Goal: Information Seeking & Learning: Check status

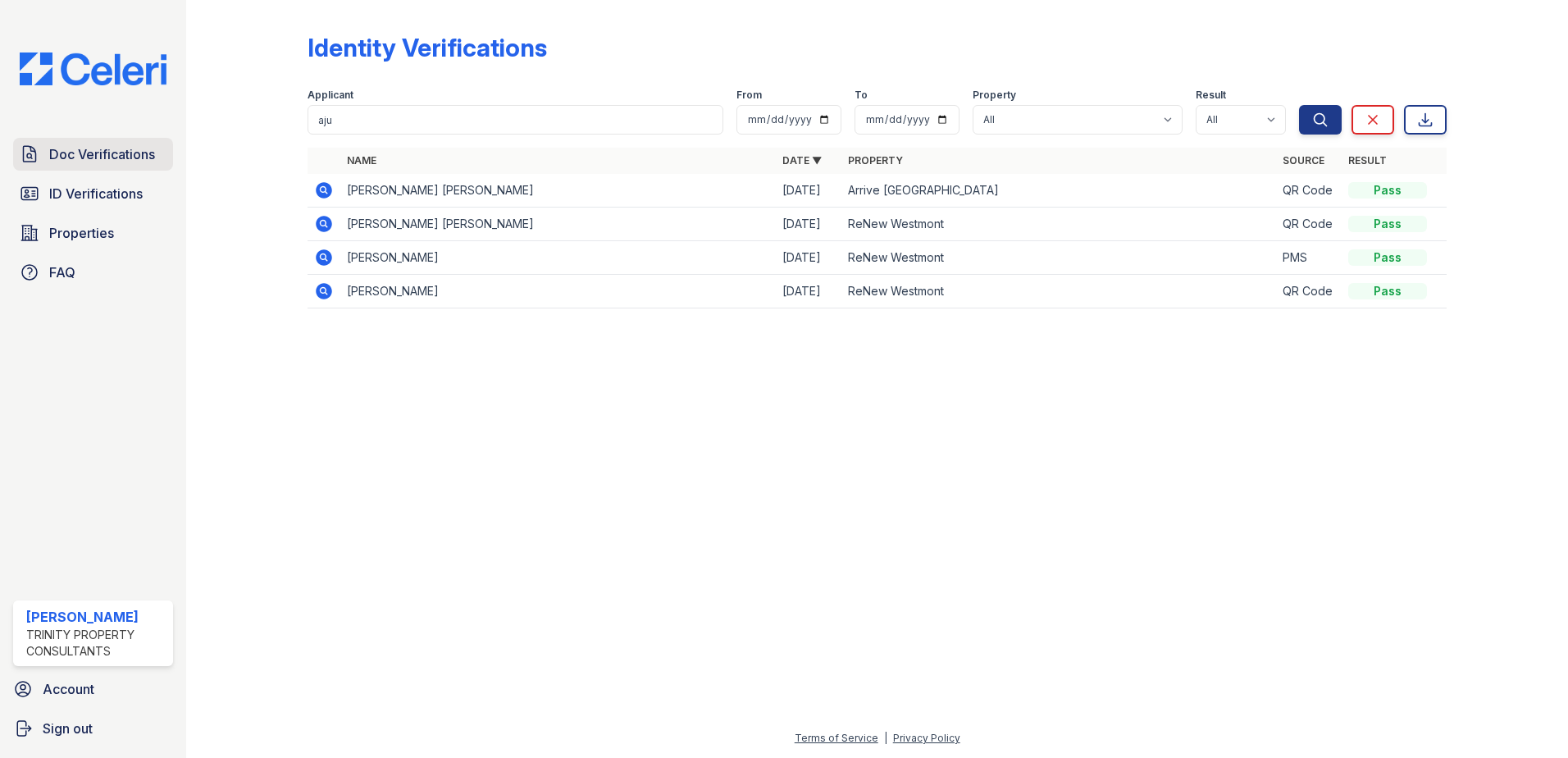
click at [141, 162] on span "Doc Verifications" at bounding box center [102, 154] width 106 height 19
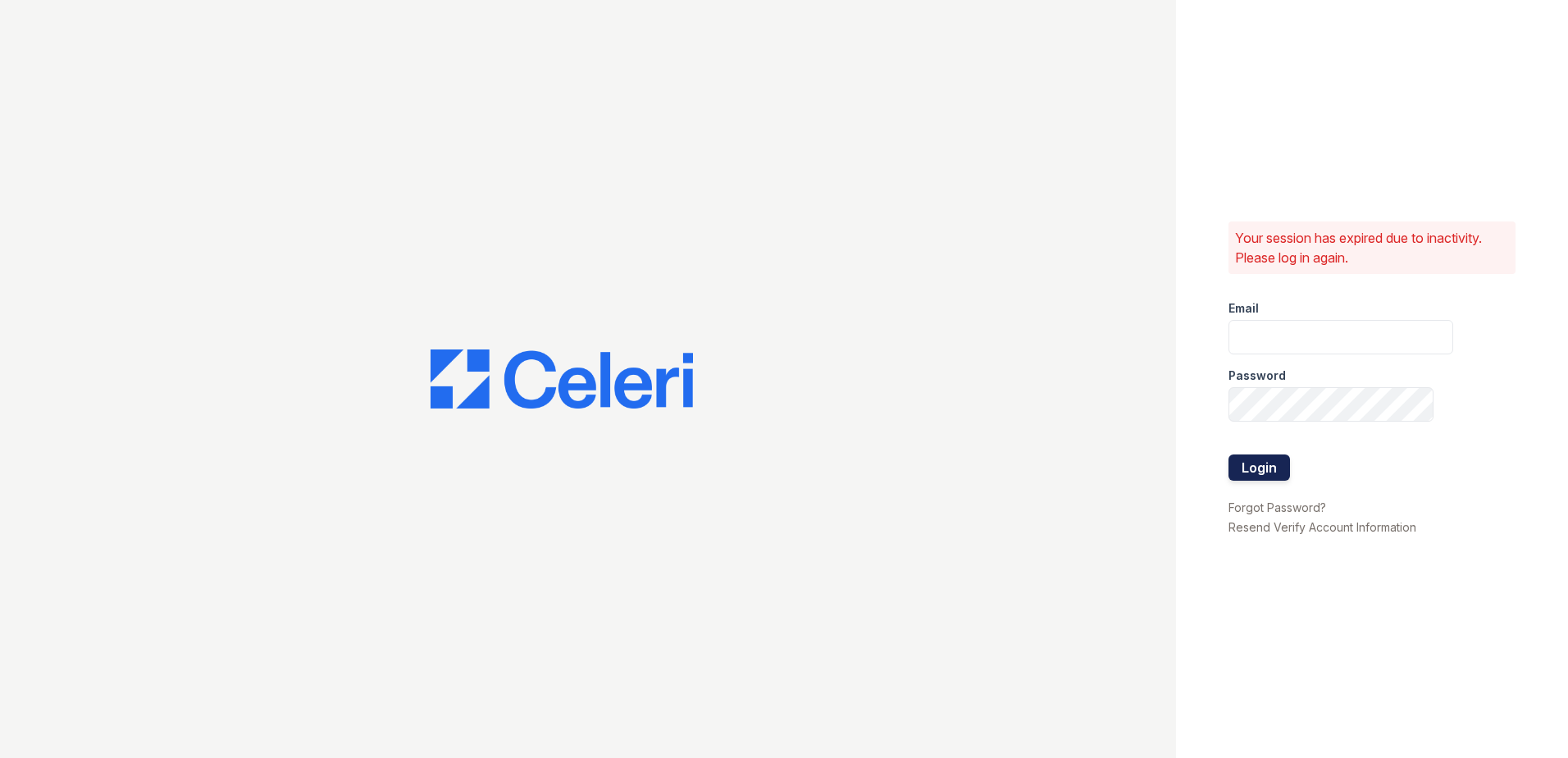
type input "kpartee@trinity-pm.com"
click at [1263, 464] on button "Login" at bounding box center [1259, 467] width 61 height 26
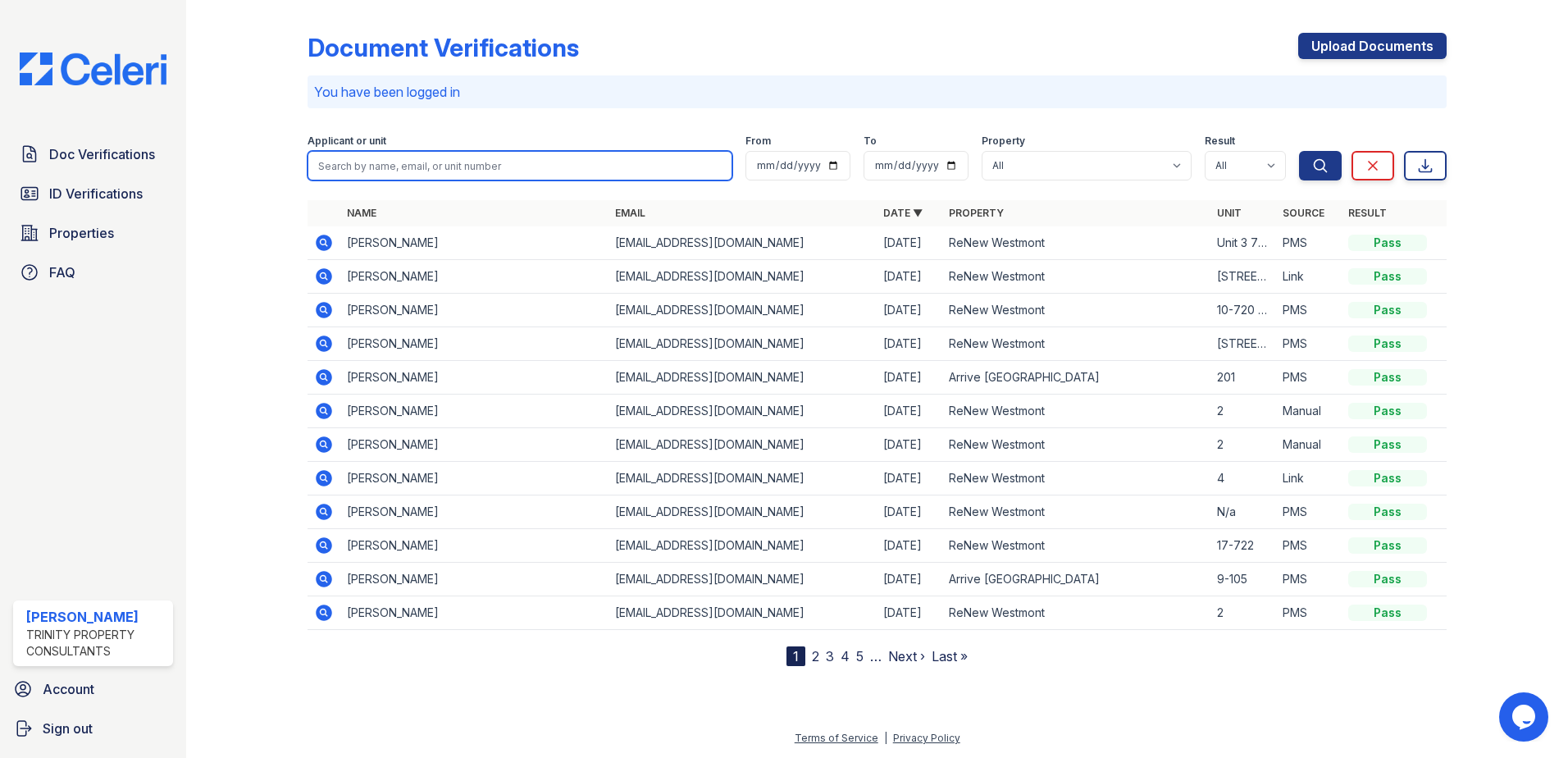
drag, startPoint x: 494, startPoint y: 165, endPoint x: 495, endPoint y: 150, distance: 15.0
click at [494, 163] on input "search" at bounding box center [519, 165] width 425 height 30
type input "keith"
click at [1299, 151] on button "Search" at bounding box center [1320, 165] width 43 height 30
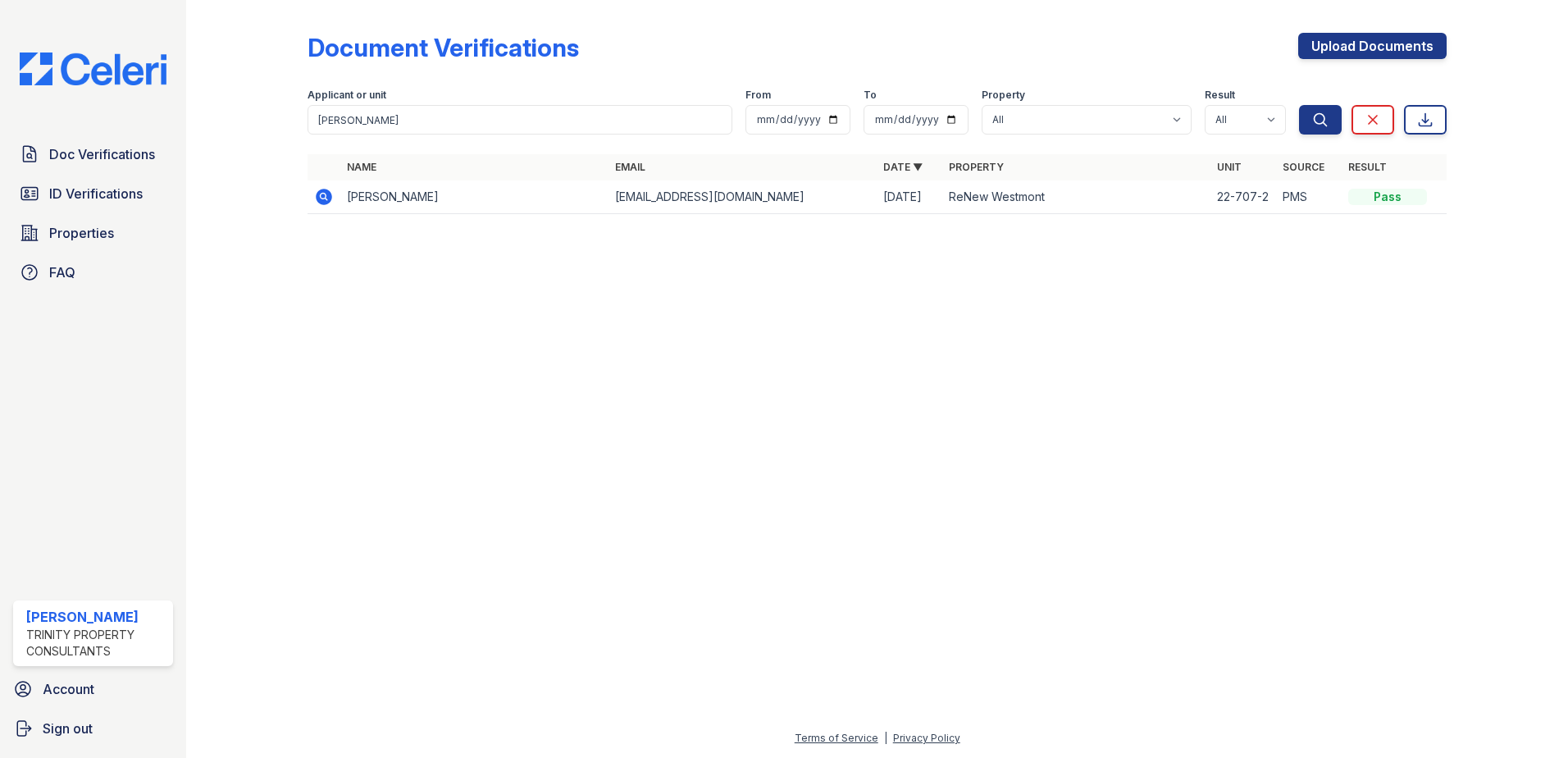
click at [325, 200] on icon at bounding box center [324, 196] width 17 height 17
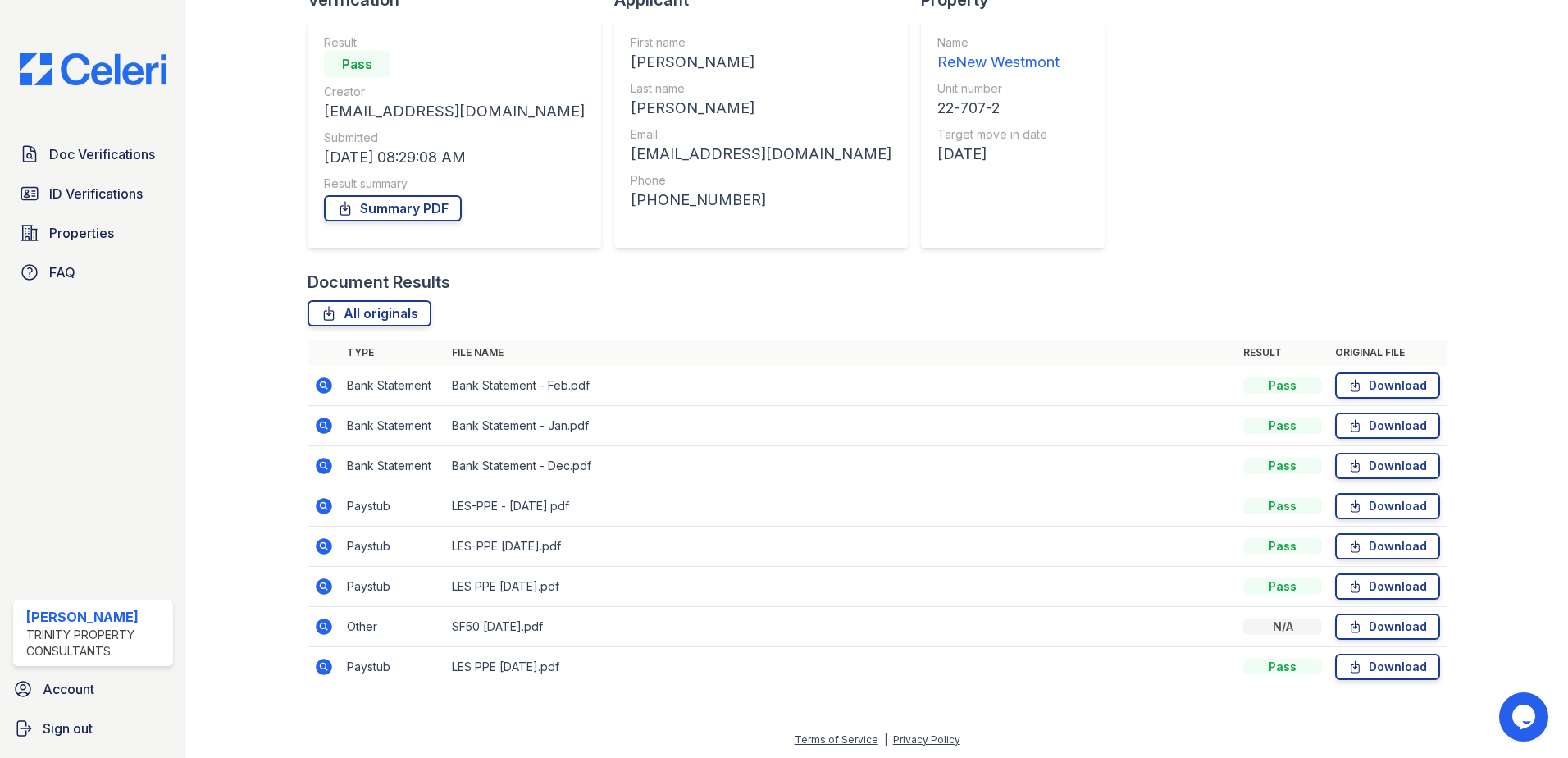
scroll to position [135, 0]
click at [324, 503] on icon at bounding box center [322, 502] width 4 height 4
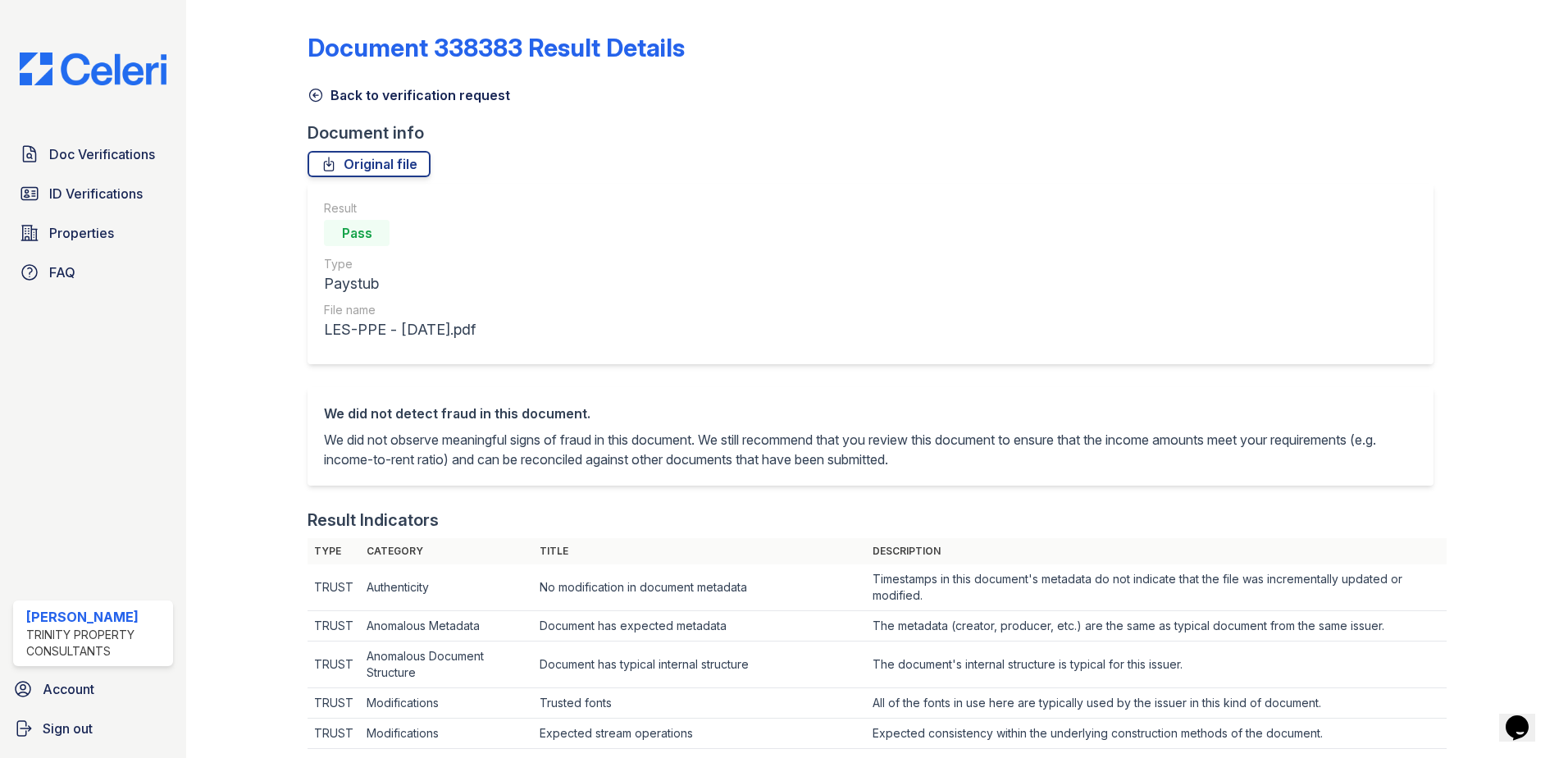
click at [316, 97] on icon at bounding box center [315, 95] width 17 height 17
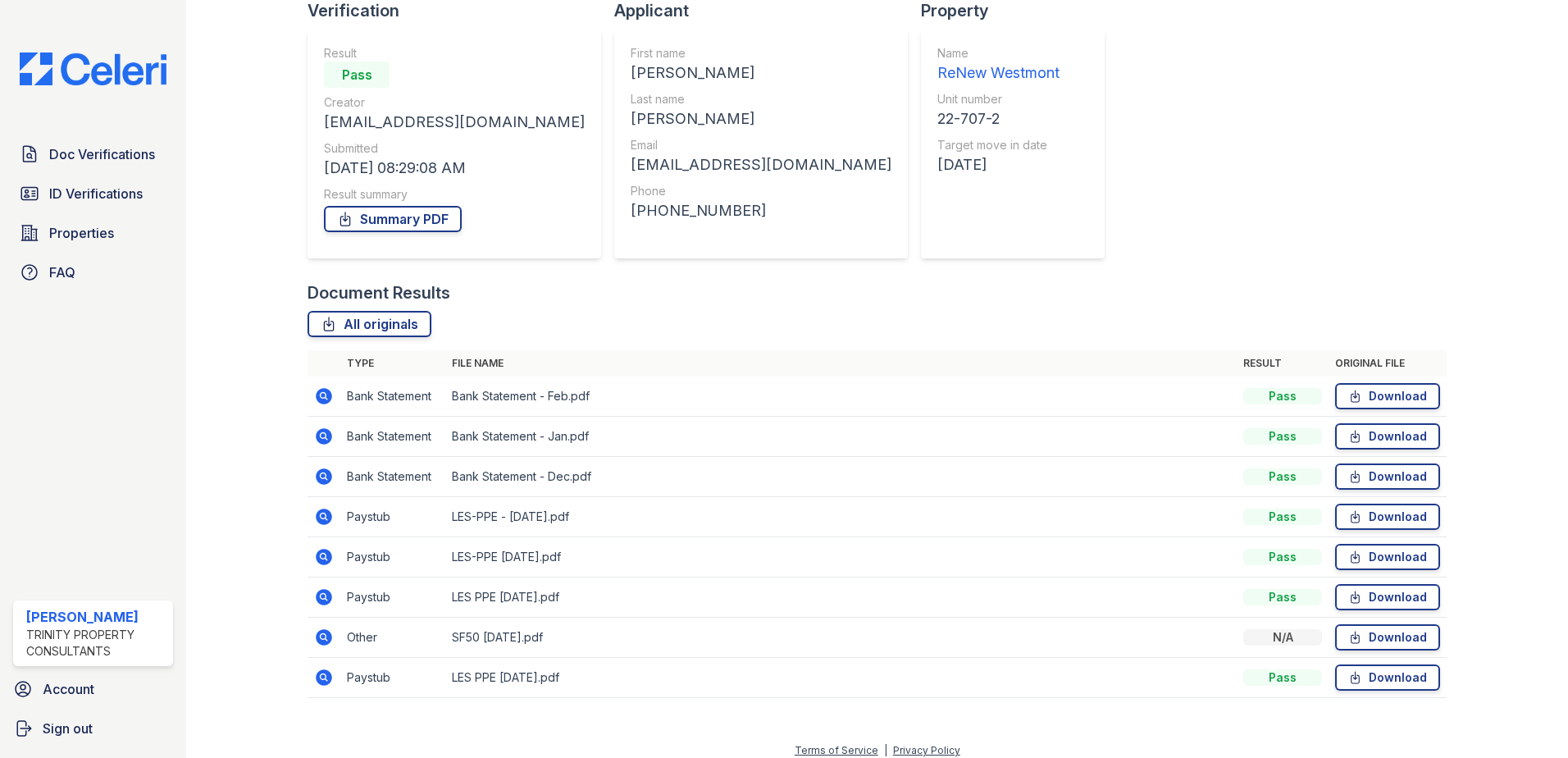
scroll to position [135, 0]
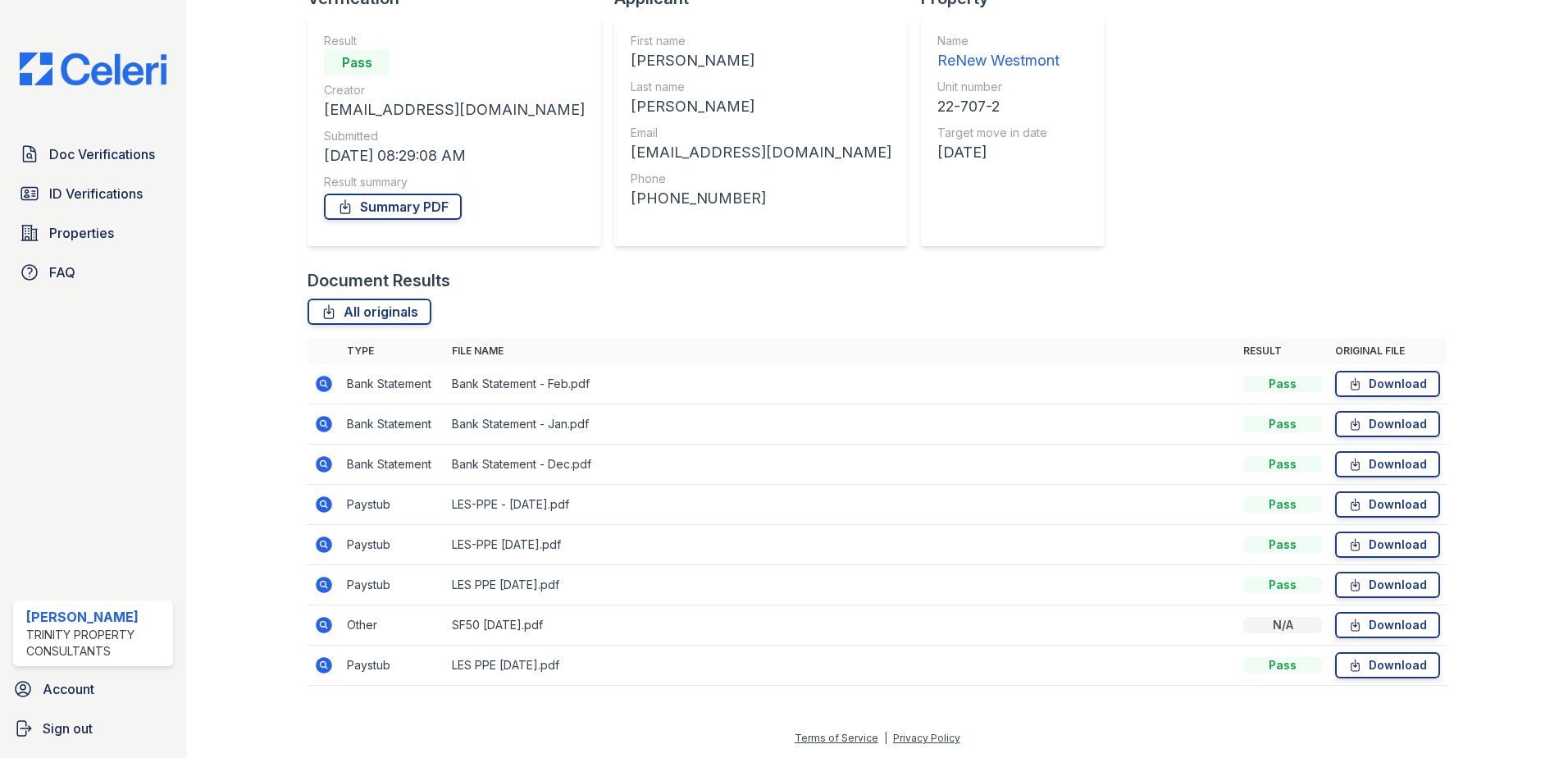
click at [320, 542] on icon at bounding box center [324, 544] width 19 height 19
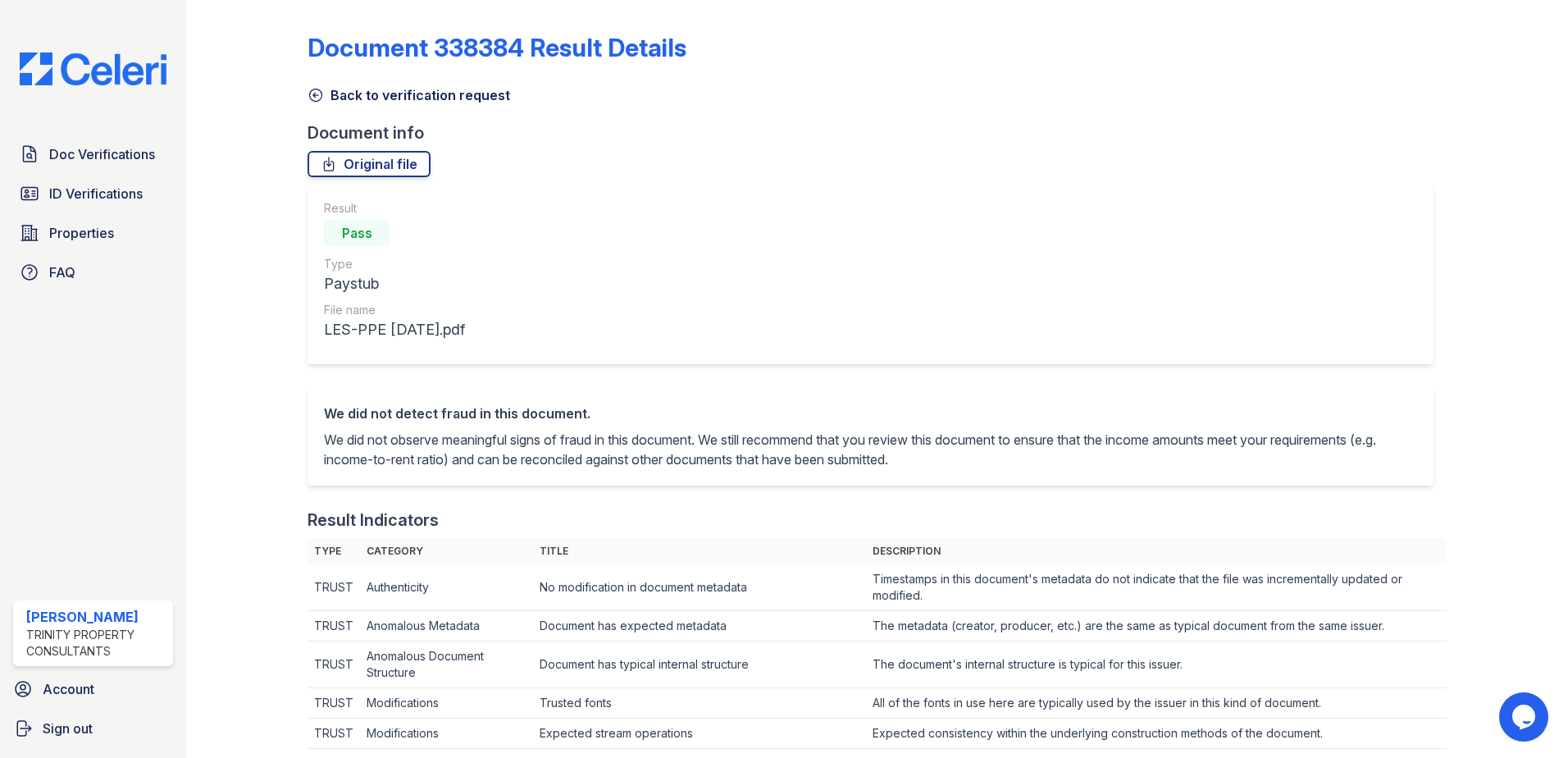
click at [404, 95] on link "Back to verification request" at bounding box center [408, 95] width 202 height 19
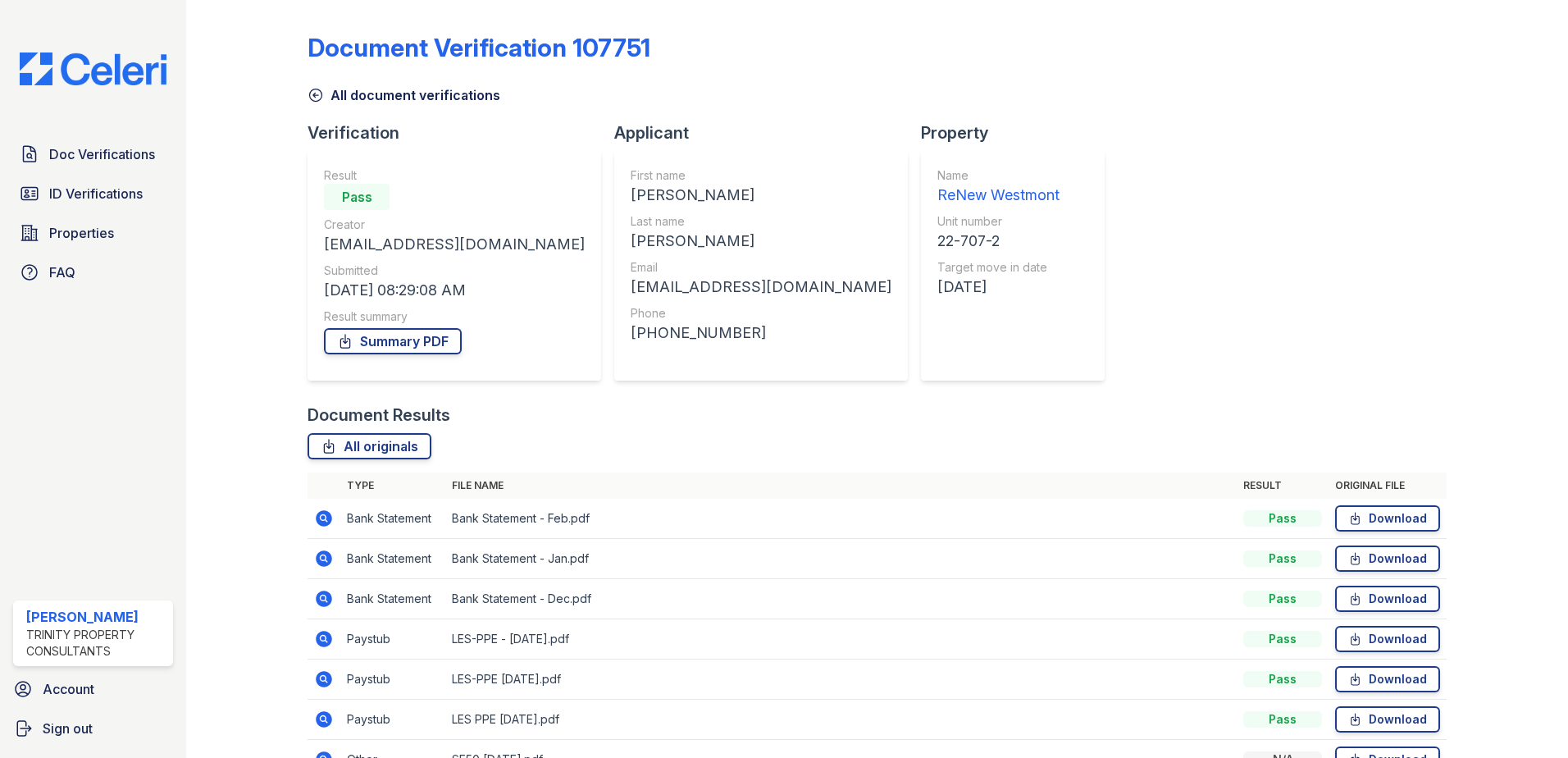
click at [323, 521] on icon at bounding box center [324, 518] width 17 height 17
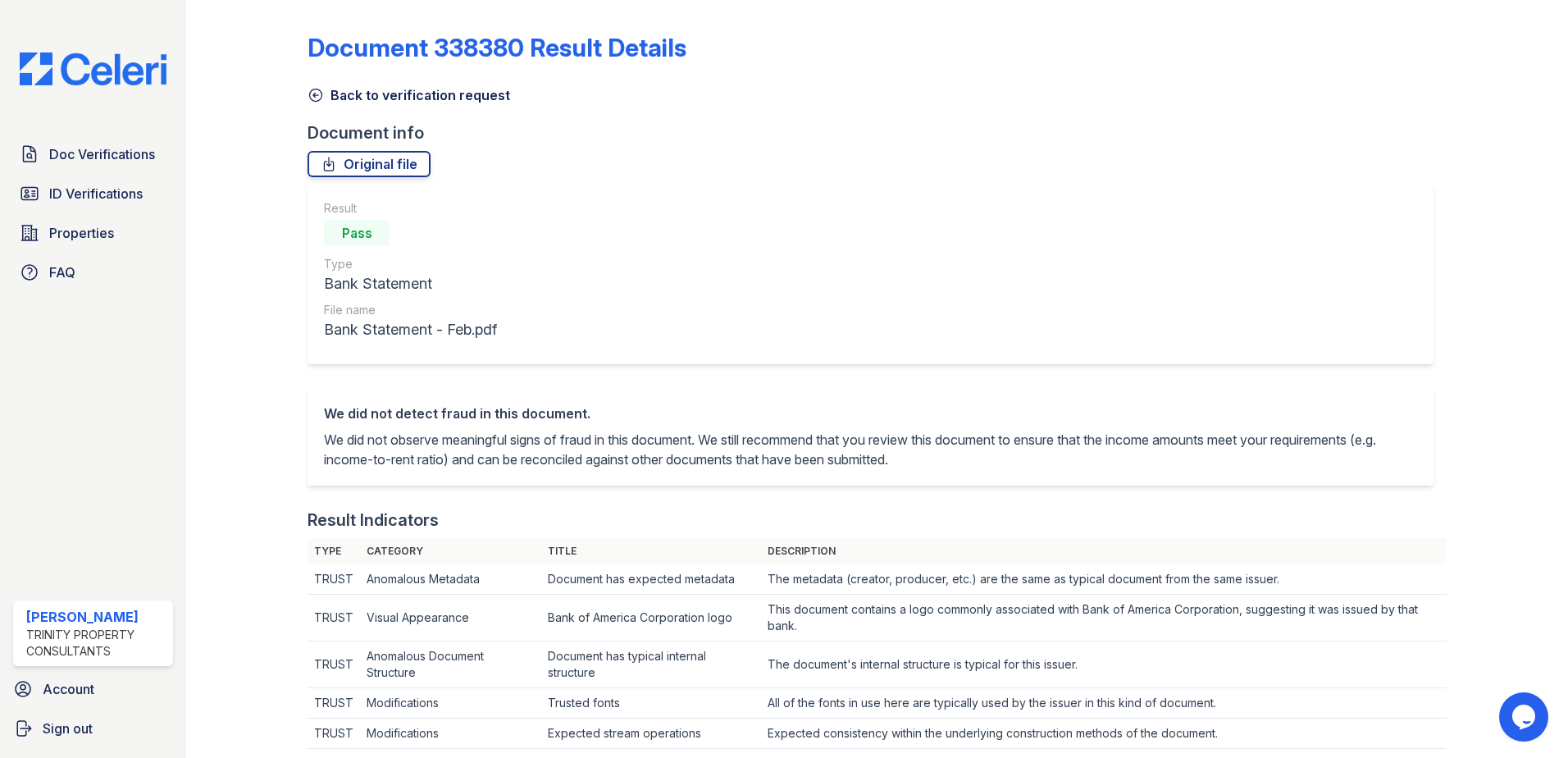
click at [431, 101] on link "Back to verification request" at bounding box center [408, 95] width 202 height 19
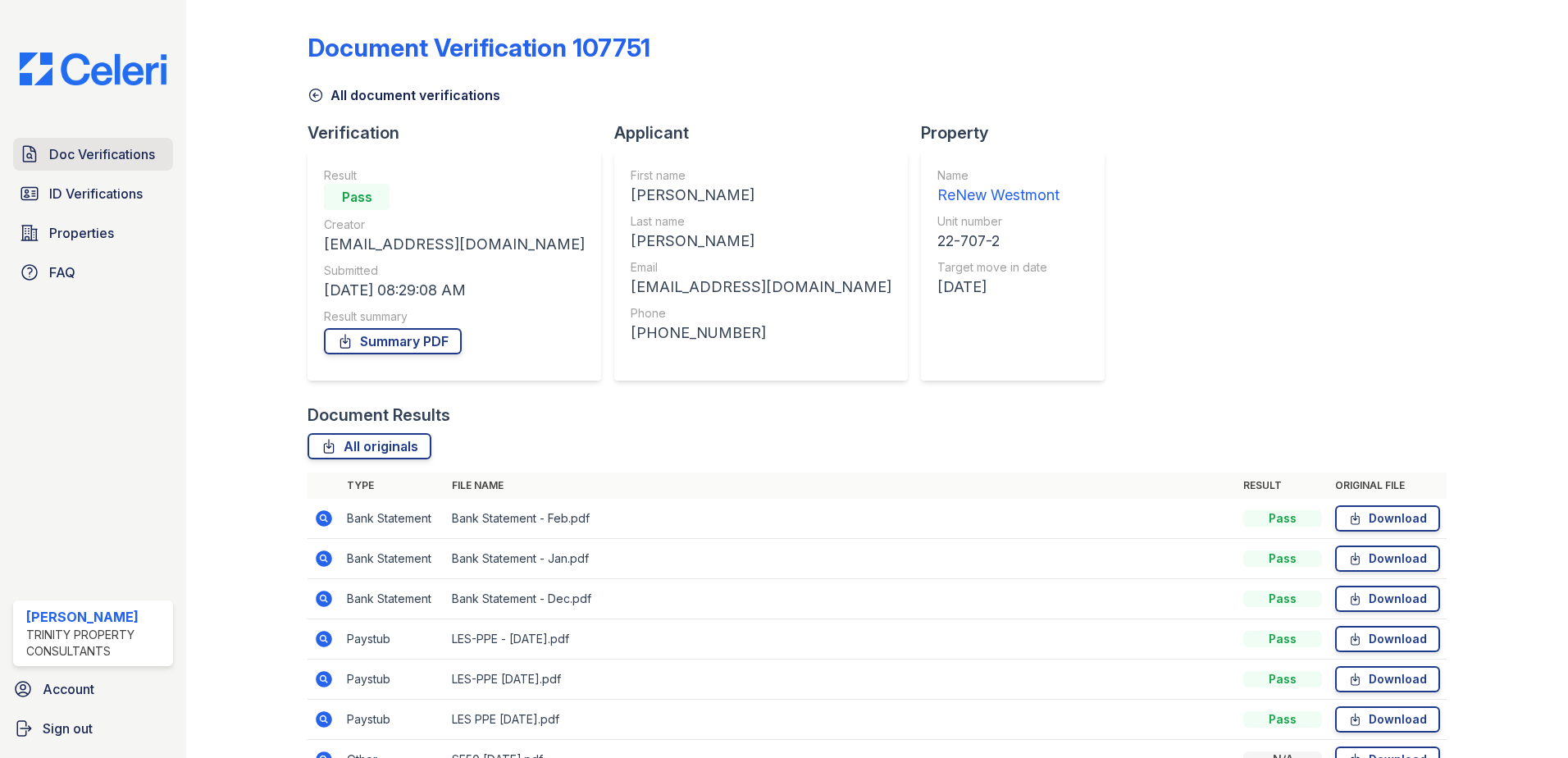
click at [75, 154] on span "Doc Verifications" at bounding box center [102, 154] width 106 height 19
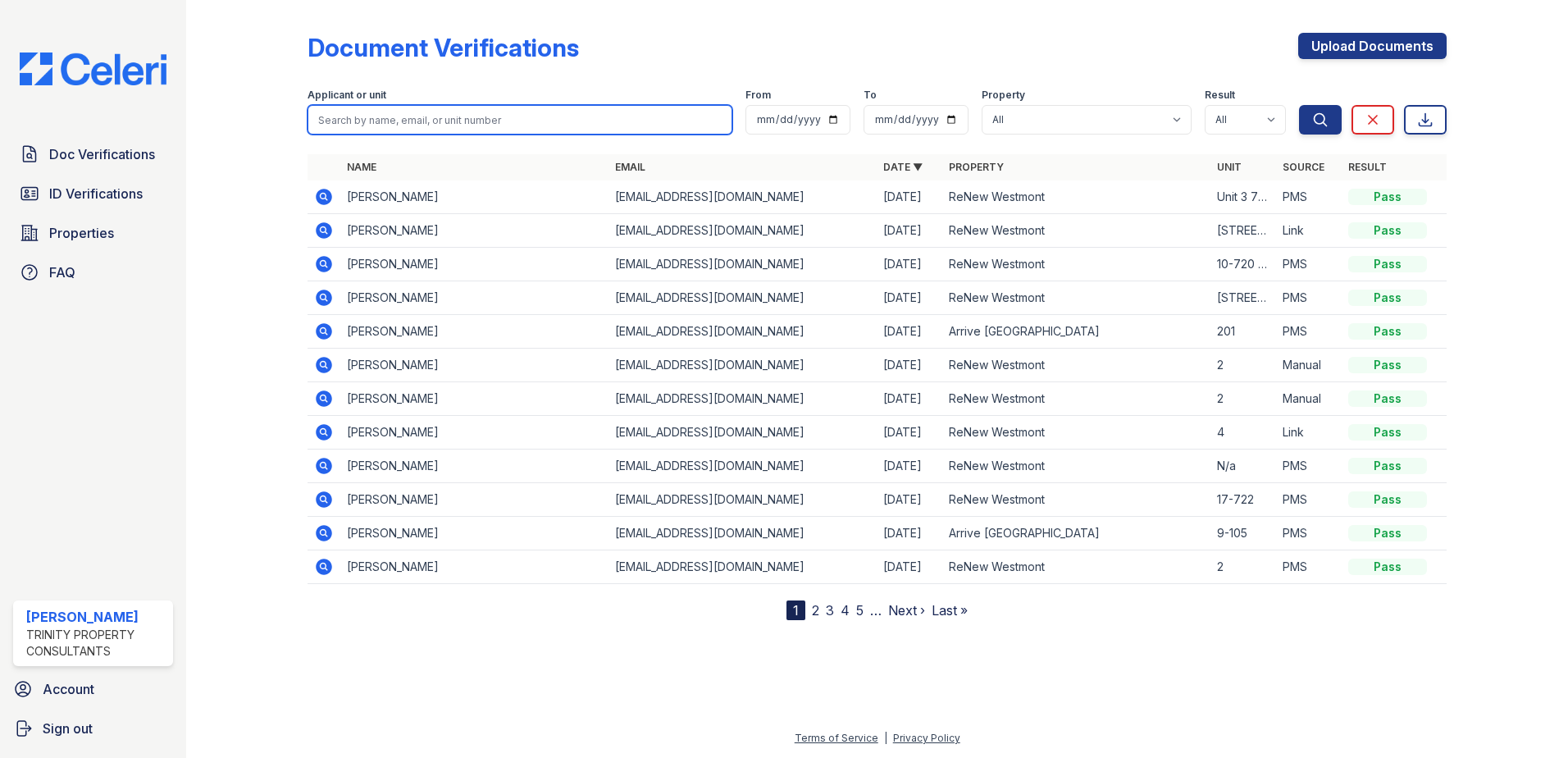
click at [385, 114] on input "search" at bounding box center [519, 120] width 425 height 30
type input "[PERSON_NAME]"
click at [1299, 105] on button "Search" at bounding box center [1320, 120] width 43 height 30
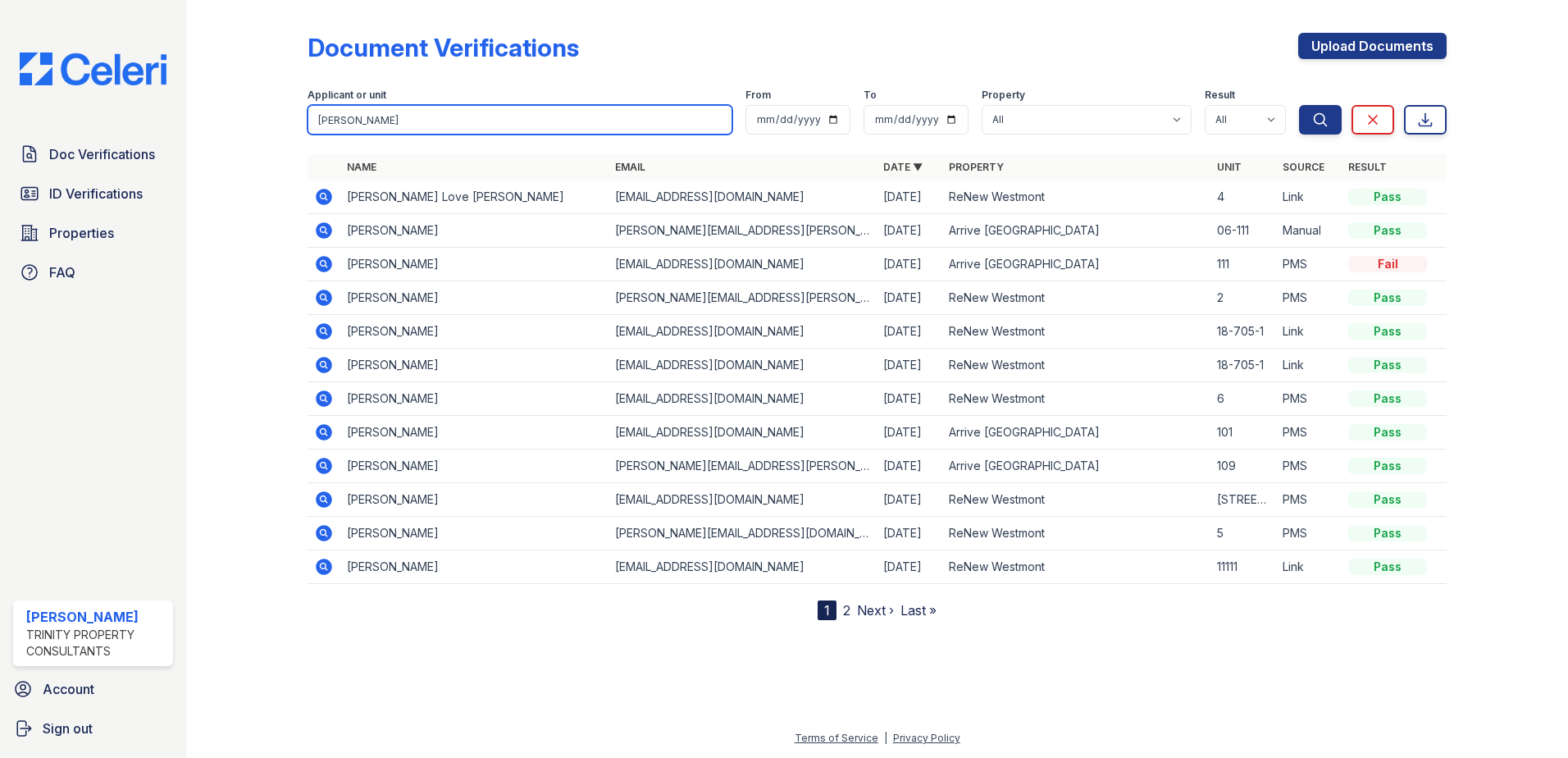
click at [368, 121] on input "[PERSON_NAME]" at bounding box center [519, 120] width 425 height 30
type input "roshy"
click at [1299, 105] on button "Search" at bounding box center [1320, 120] width 43 height 30
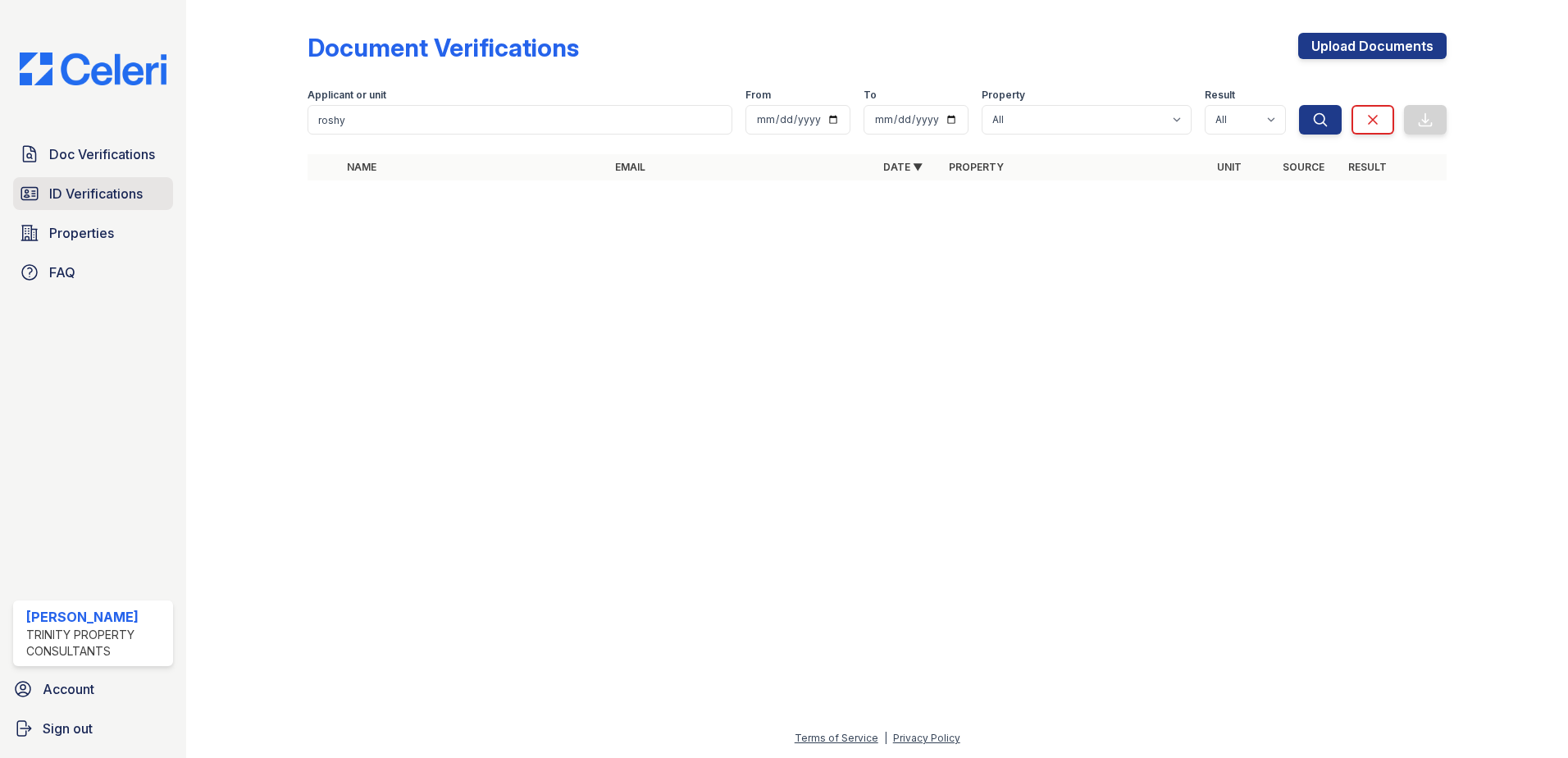
click at [123, 195] on span "ID Verifications" at bounding box center [95, 193] width 94 height 19
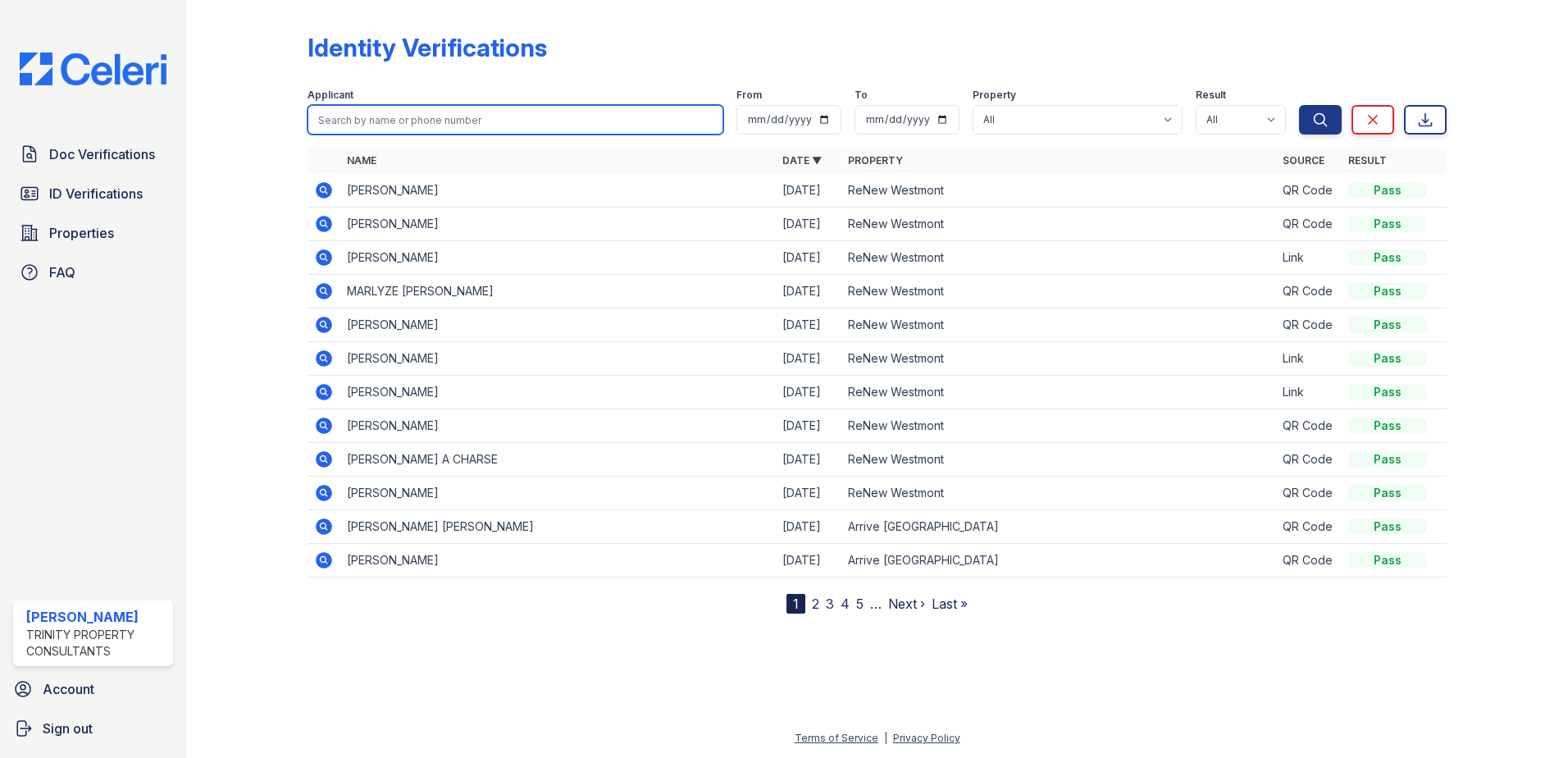
click at [438, 123] on input "search" at bounding box center [515, 120] width 416 height 30
type input "roshy"
click at [1299, 105] on button "Search" at bounding box center [1320, 120] width 43 height 30
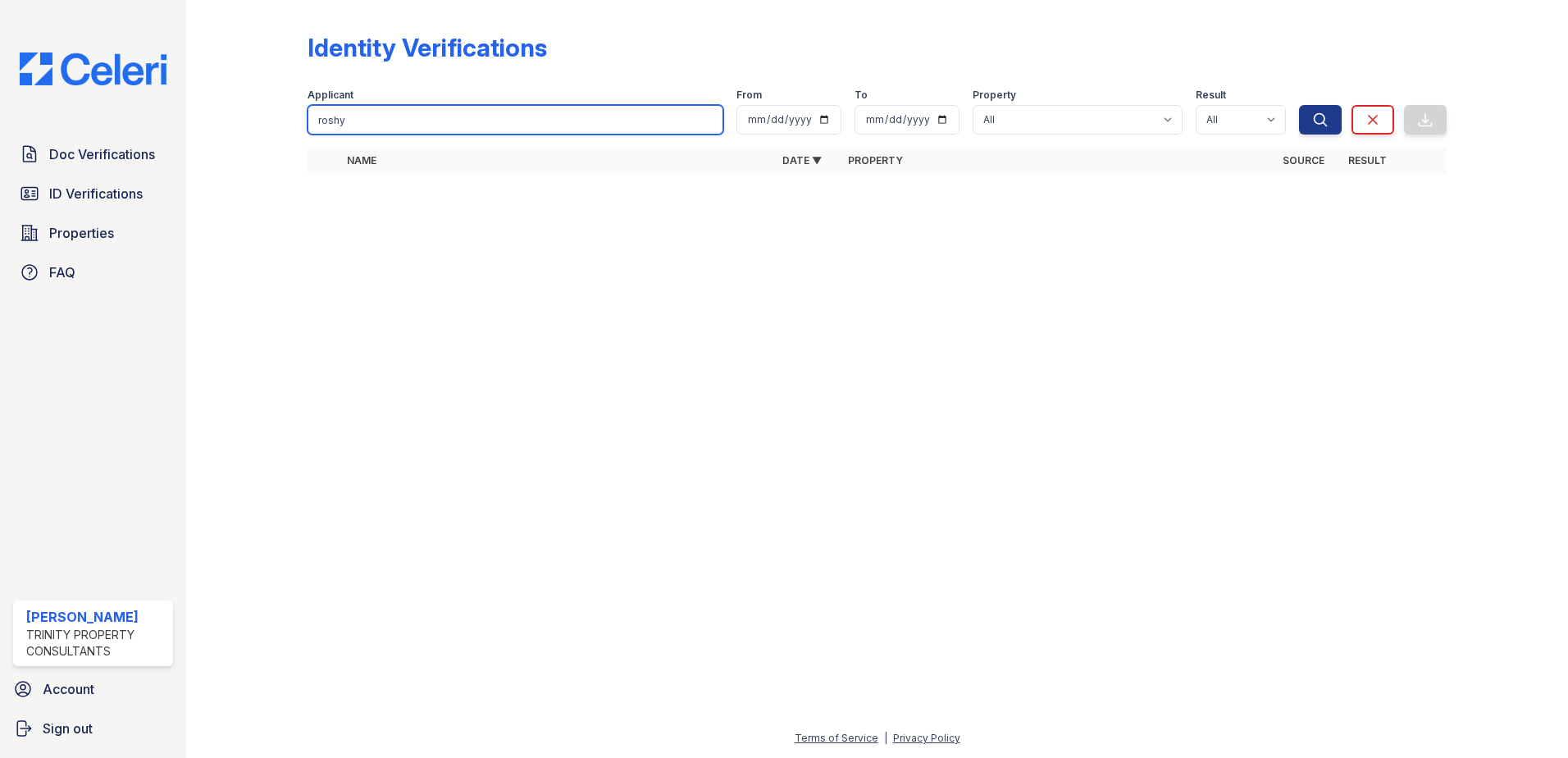
click at [442, 116] on input "roshy" at bounding box center [515, 120] width 416 height 30
type input "[PERSON_NAME]"
click at [1299, 105] on button "Search" at bounding box center [1320, 120] width 43 height 30
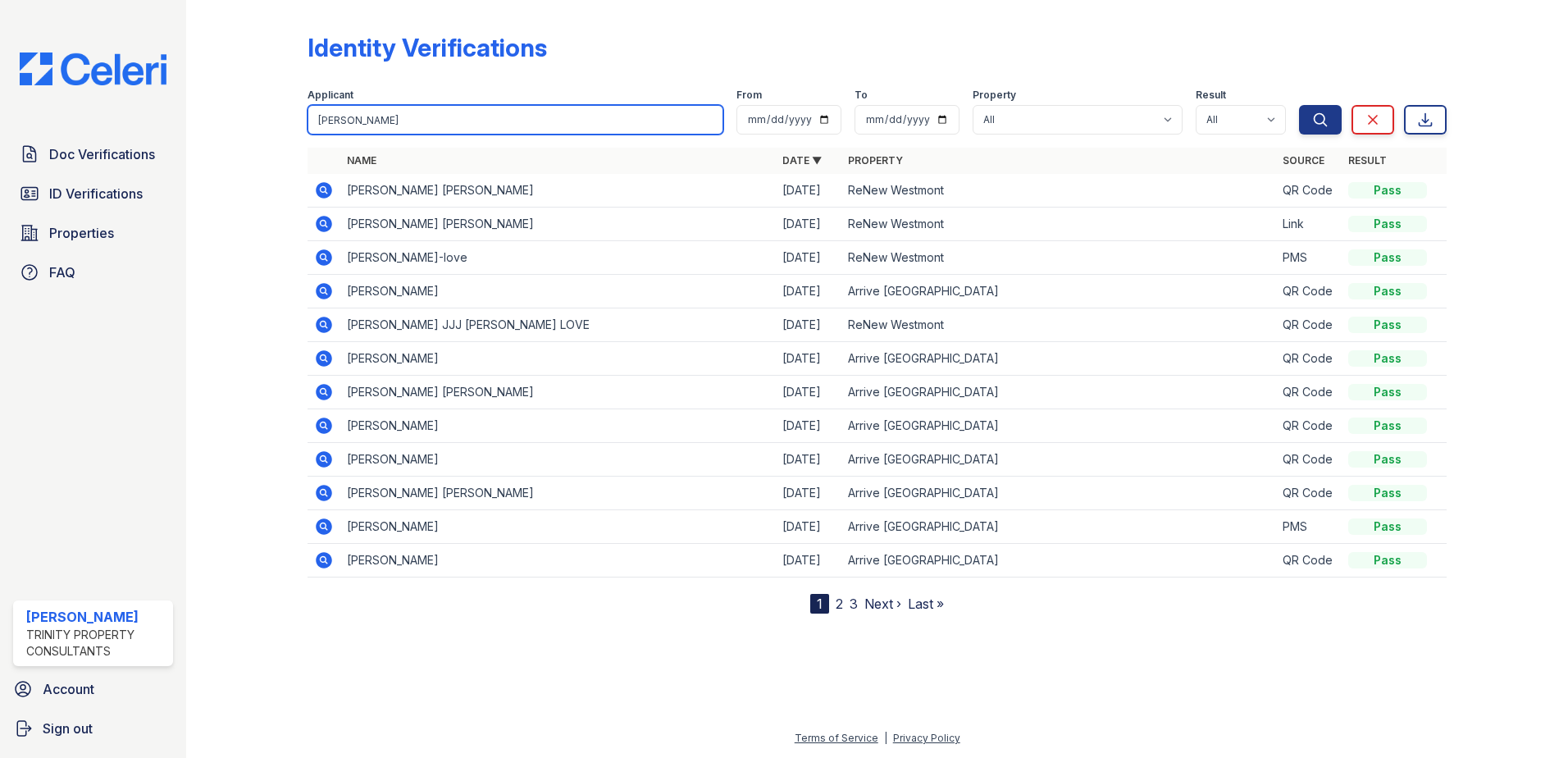
click at [512, 107] on input "[PERSON_NAME]" at bounding box center [515, 120] width 416 height 30
type input "annu"
click at [1299, 105] on button "Search" at bounding box center [1320, 120] width 43 height 30
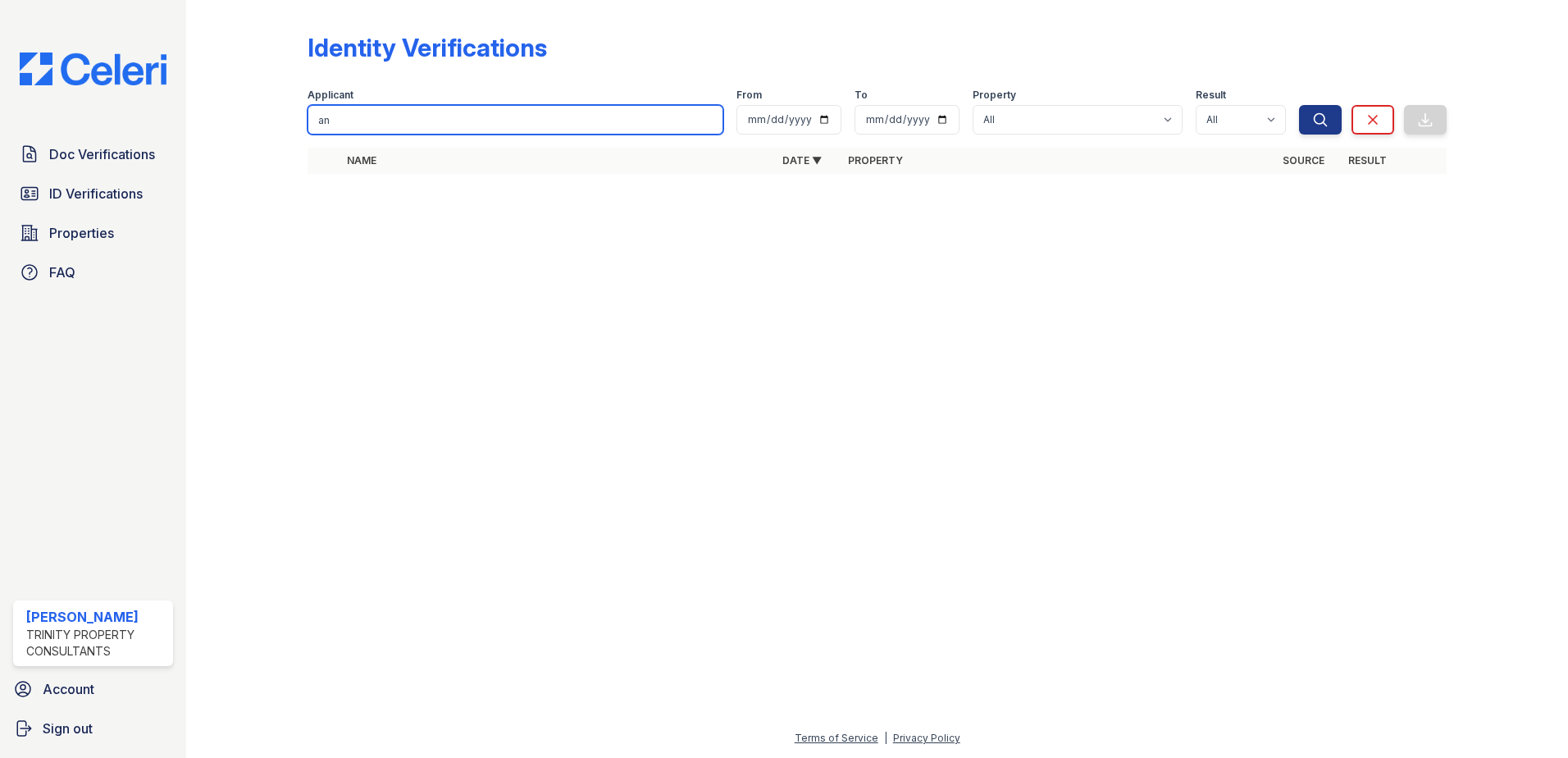
type input "a"
type input "[PERSON_NAME]"
click at [1299, 105] on button "Search" at bounding box center [1320, 120] width 43 height 30
